Goal: Find specific page/section: Find specific page/section

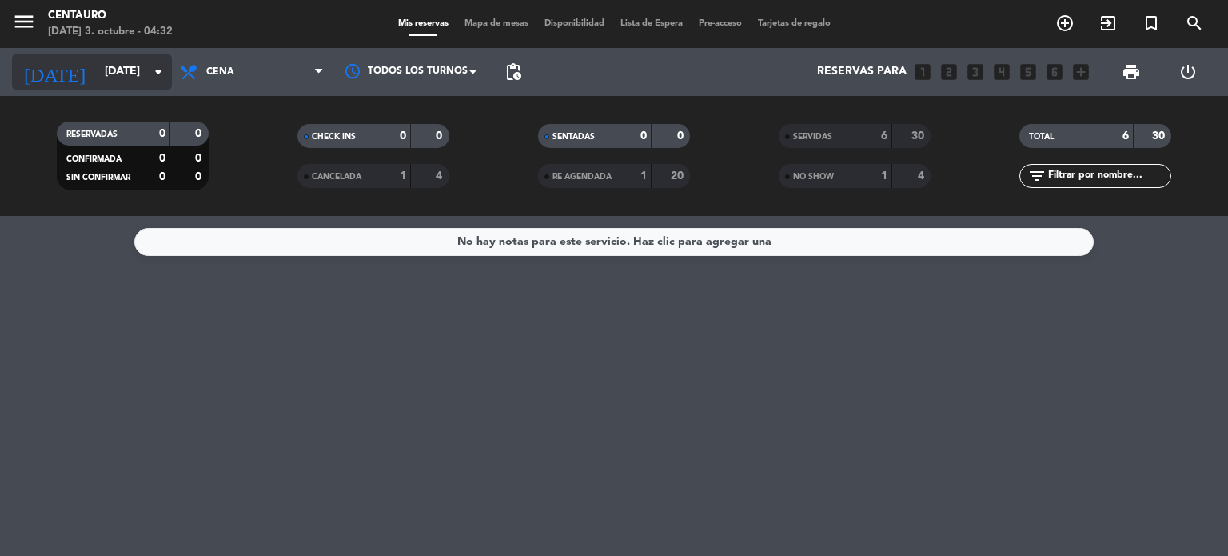
click at [137, 76] on input "[DATE]" at bounding box center [173, 72] width 152 height 29
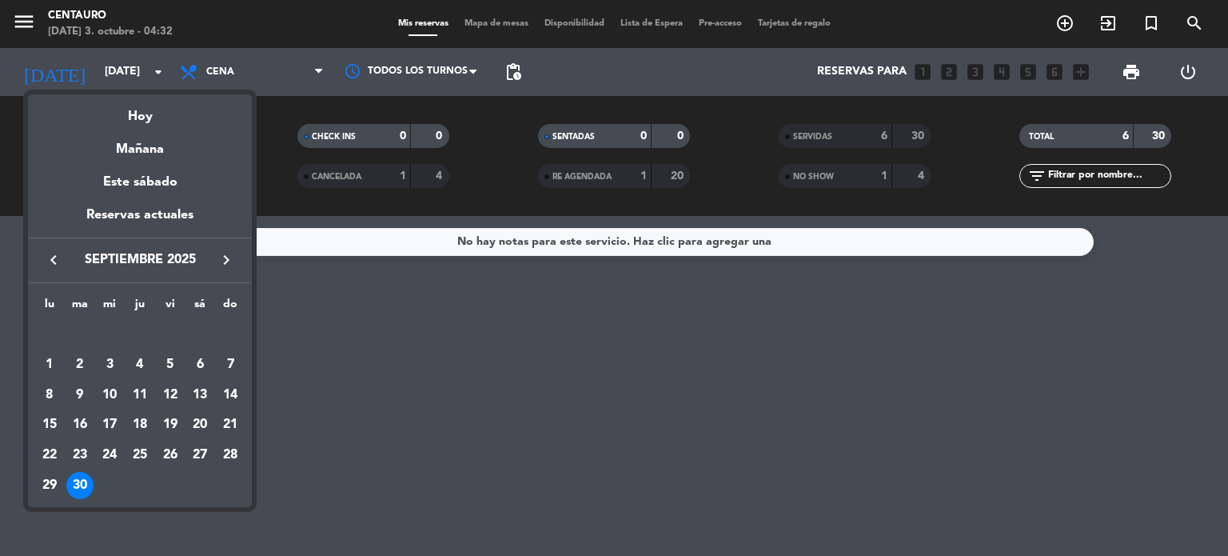
click at [229, 257] on icon "keyboard_arrow_right" at bounding box center [226, 259] width 19 height 19
click at [176, 361] on div "3" at bounding box center [170, 364] width 27 height 27
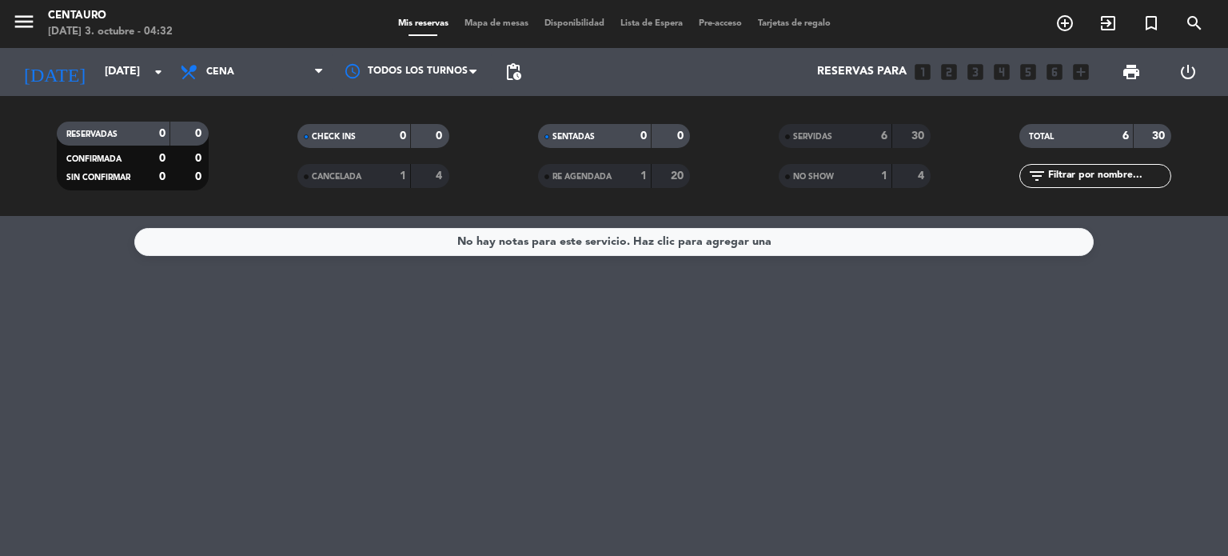
type input "[DATE]"
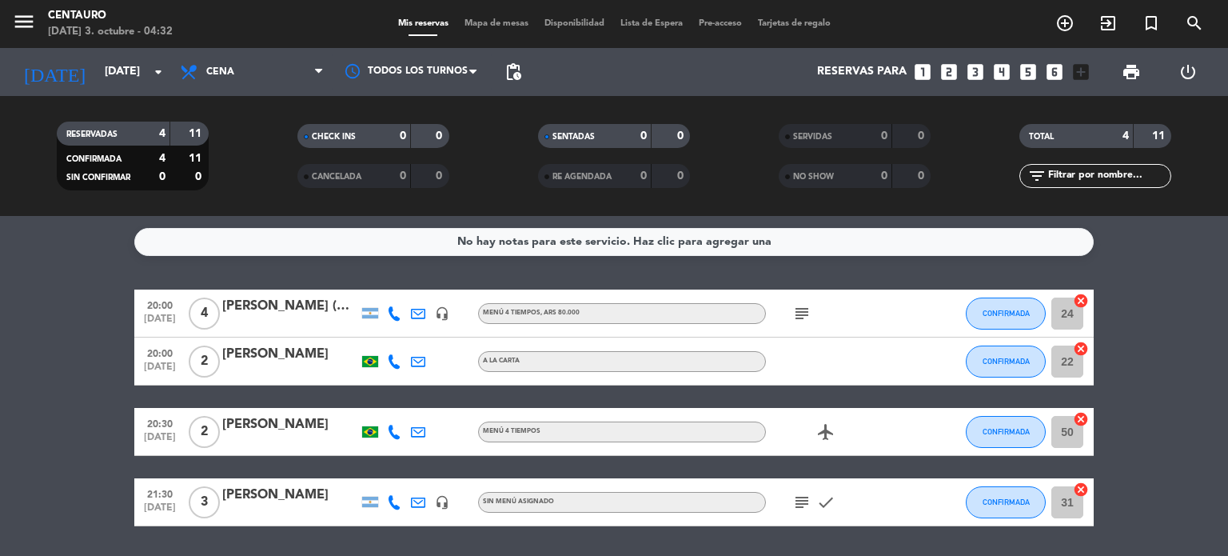
click at [66, 13] on div "Centauro" at bounding box center [110, 16] width 125 height 16
click at [18, 15] on icon "menu" at bounding box center [24, 22] width 24 height 24
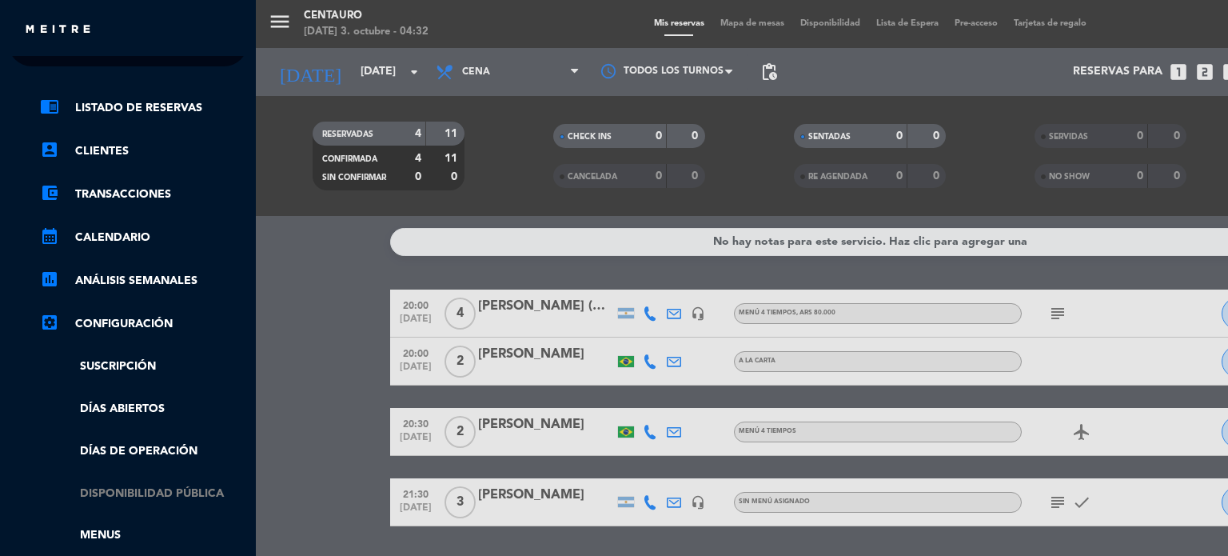
scroll to position [26, 0]
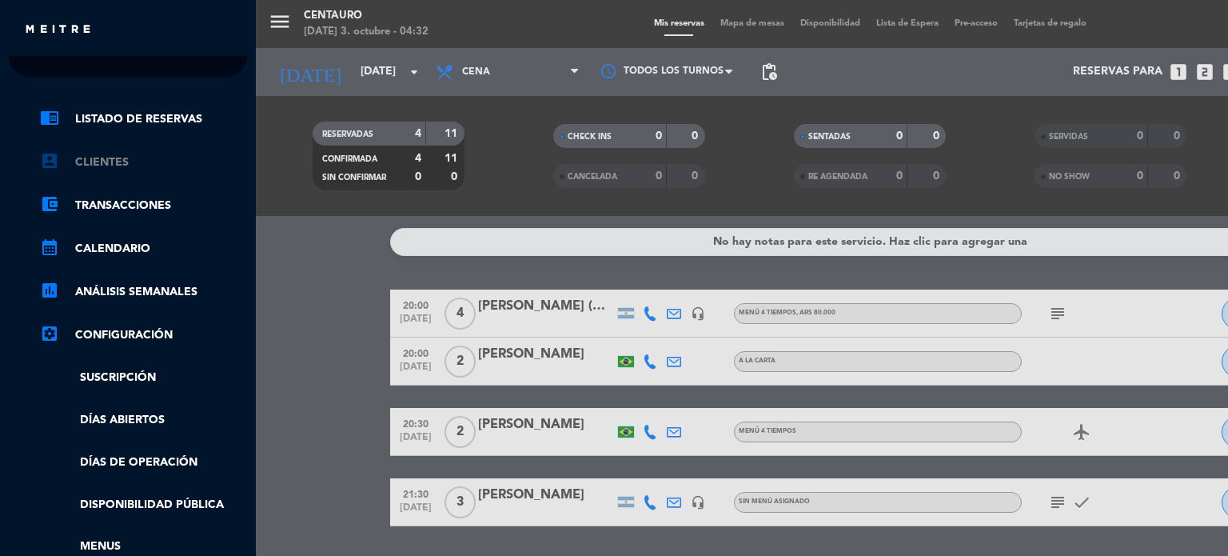
click at [120, 158] on link "account_box Clientes" at bounding box center [144, 162] width 208 height 19
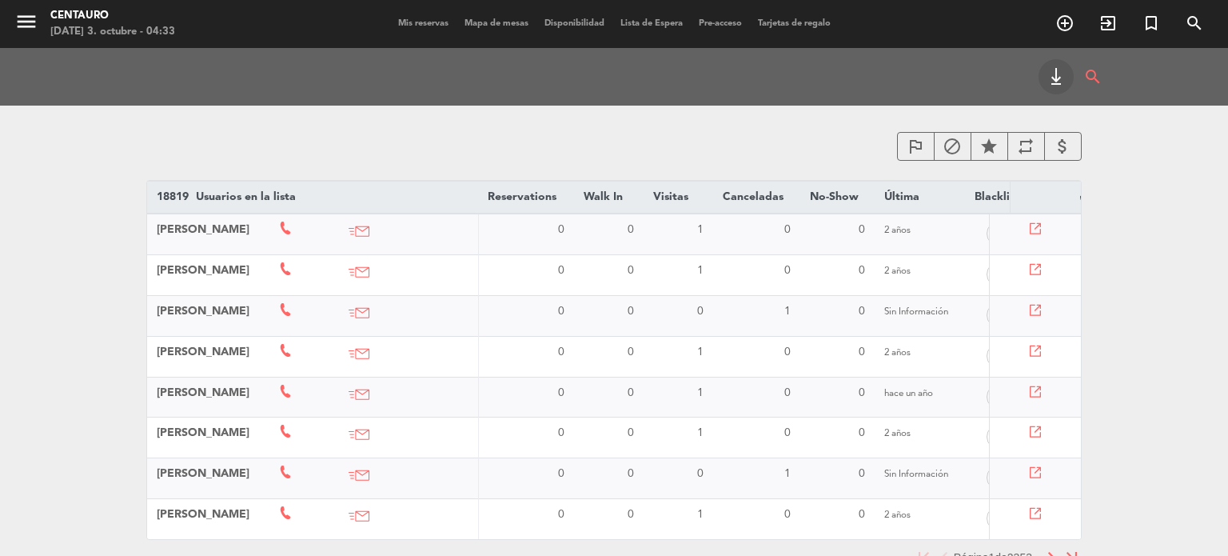
click at [36, 25] on icon "menu" at bounding box center [26, 22] width 24 height 24
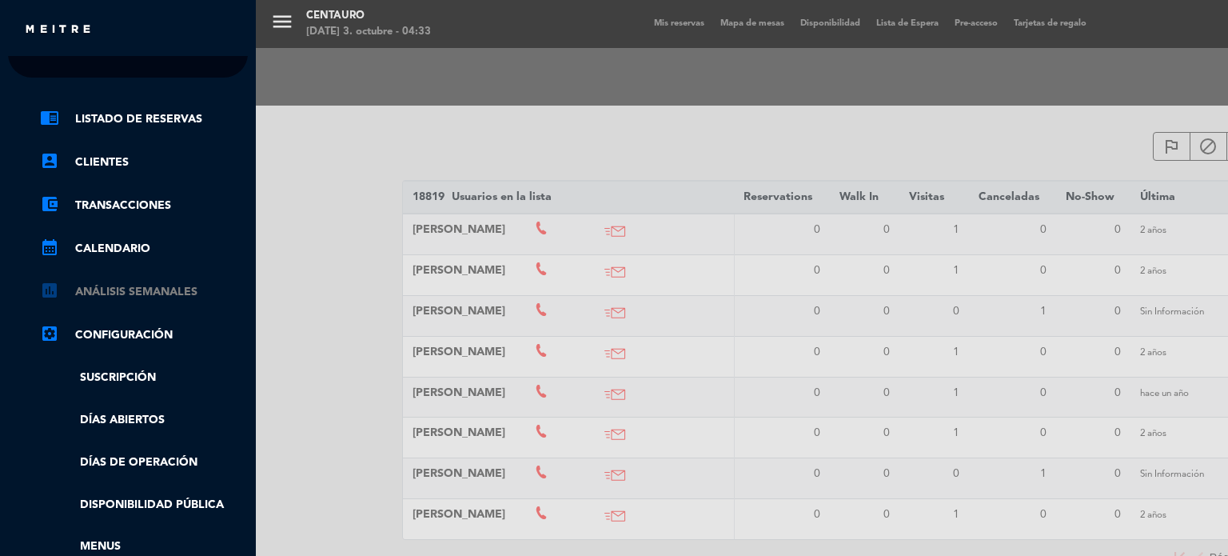
click at [94, 293] on link "assessment ANÁLISIS SEMANALES" at bounding box center [144, 291] width 208 height 19
